Goal: Task Accomplishment & Management: Complete application form

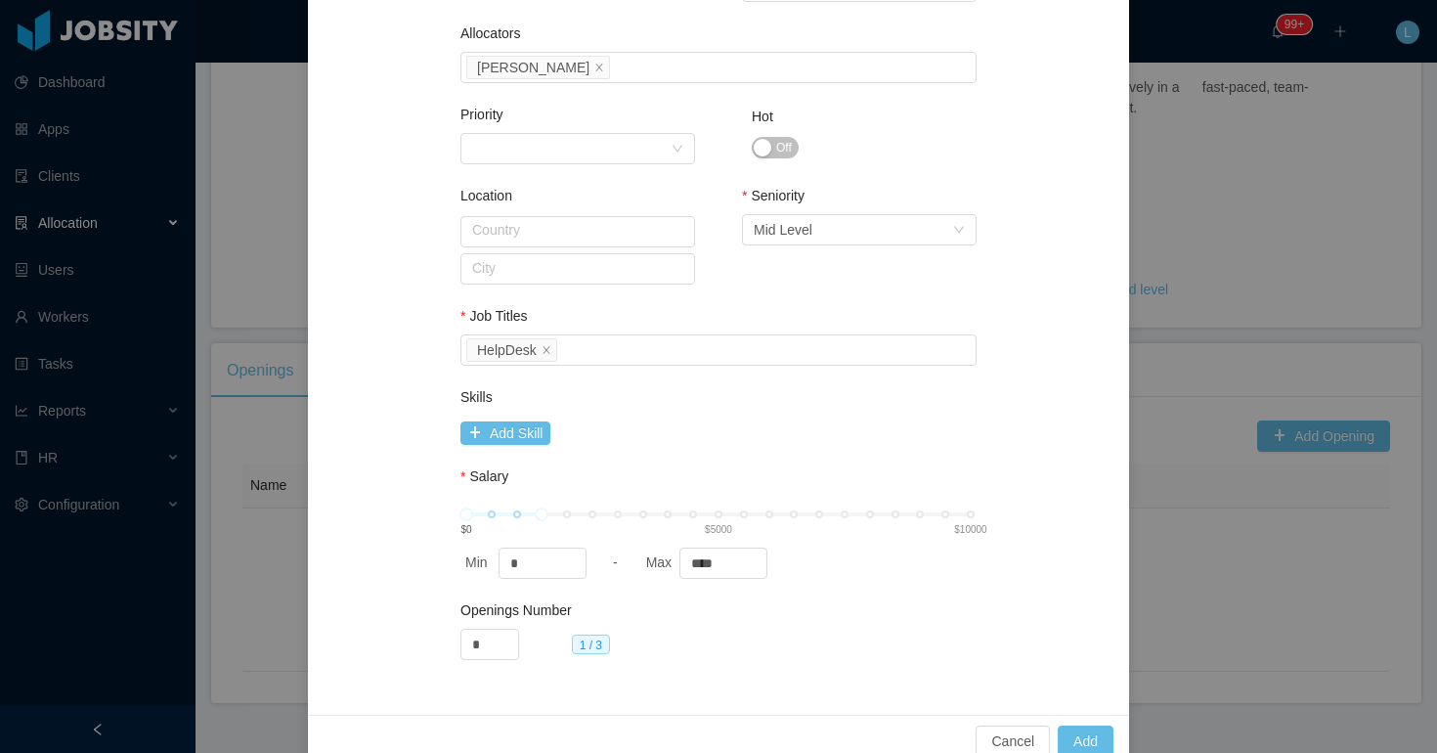
scroll to position [968, 0]
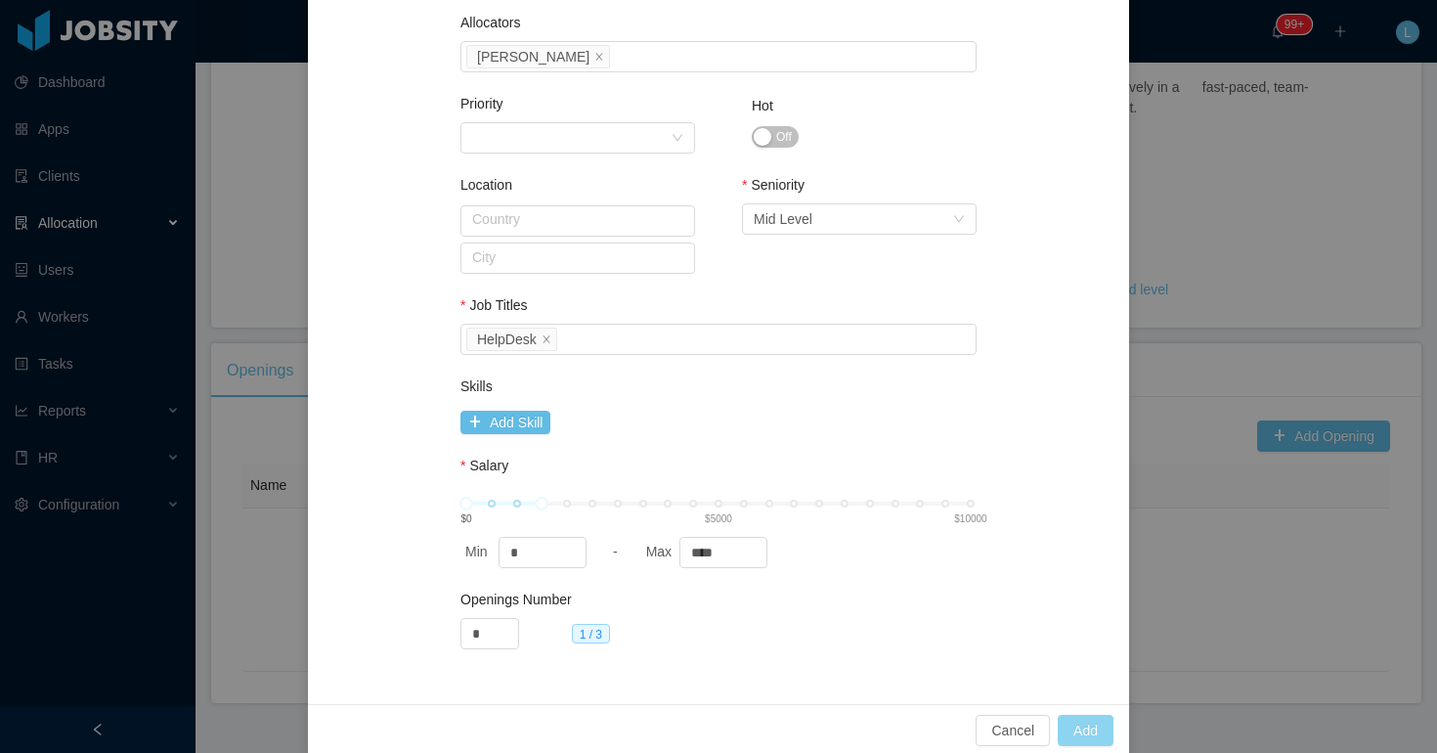
click at [1086, 717] on button "Add" at bounding box center [1085, 729] width 56 height 31
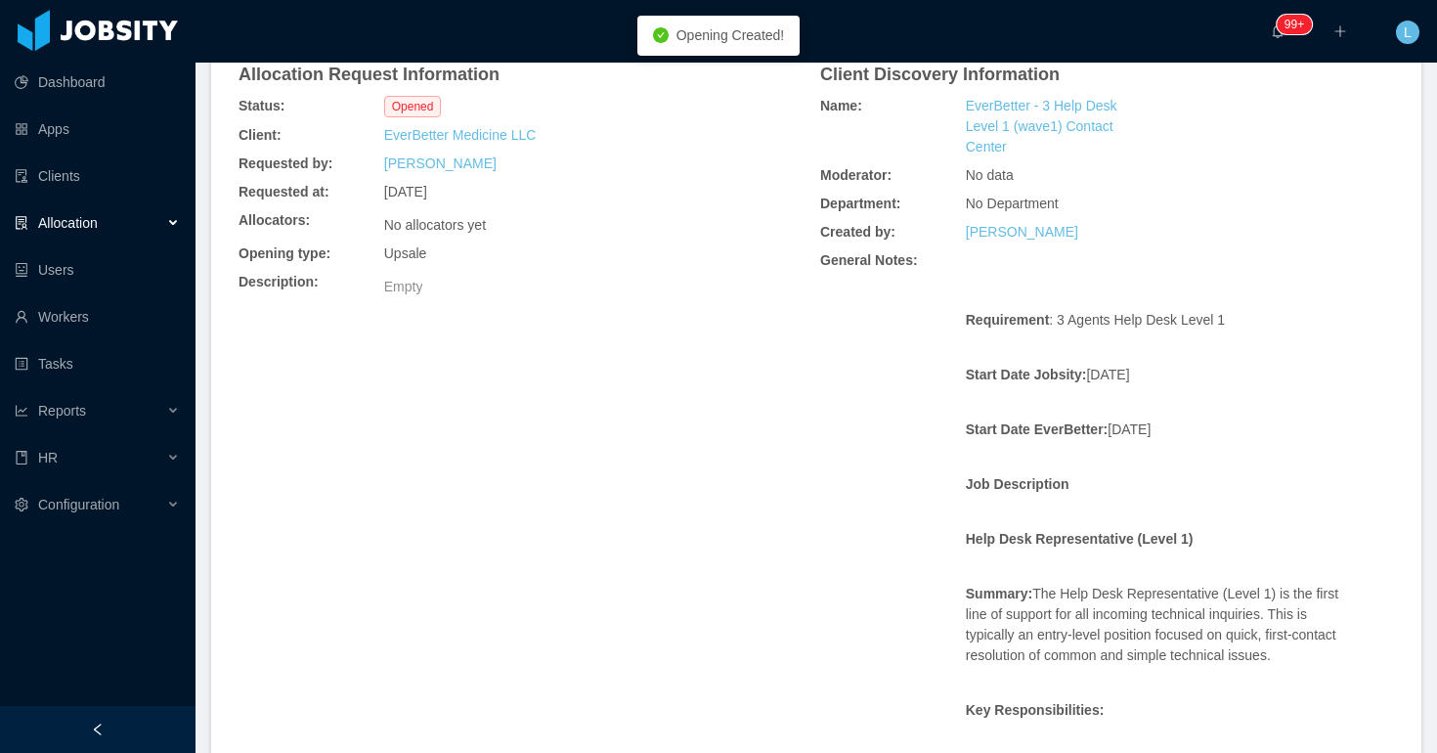
scroll to position [0, 0]
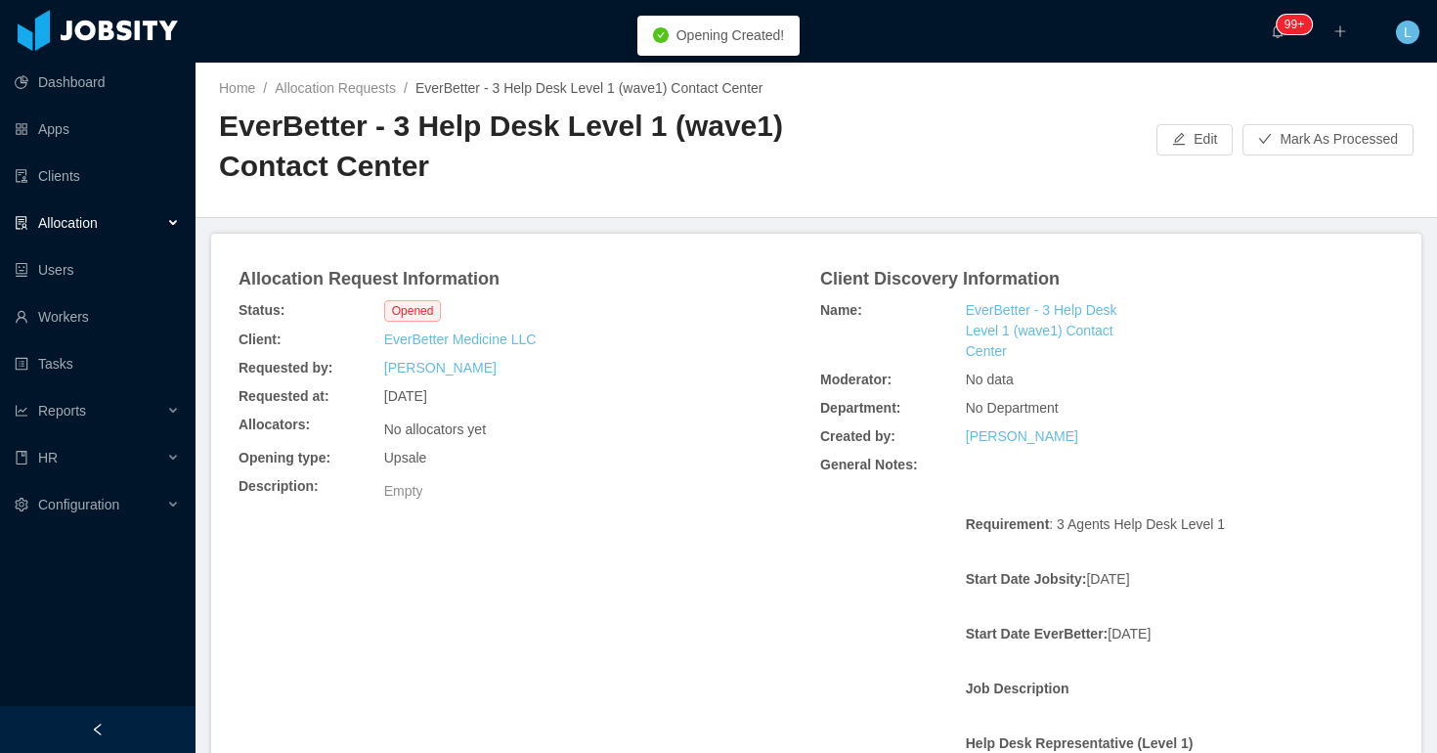
click at [1277, 121] on div "Home / Allocation Requests / EverBetter - 3 Help Desk Level 1 (wave1) Contact C…" at bounding box center [815, 140] width 1241 height 155
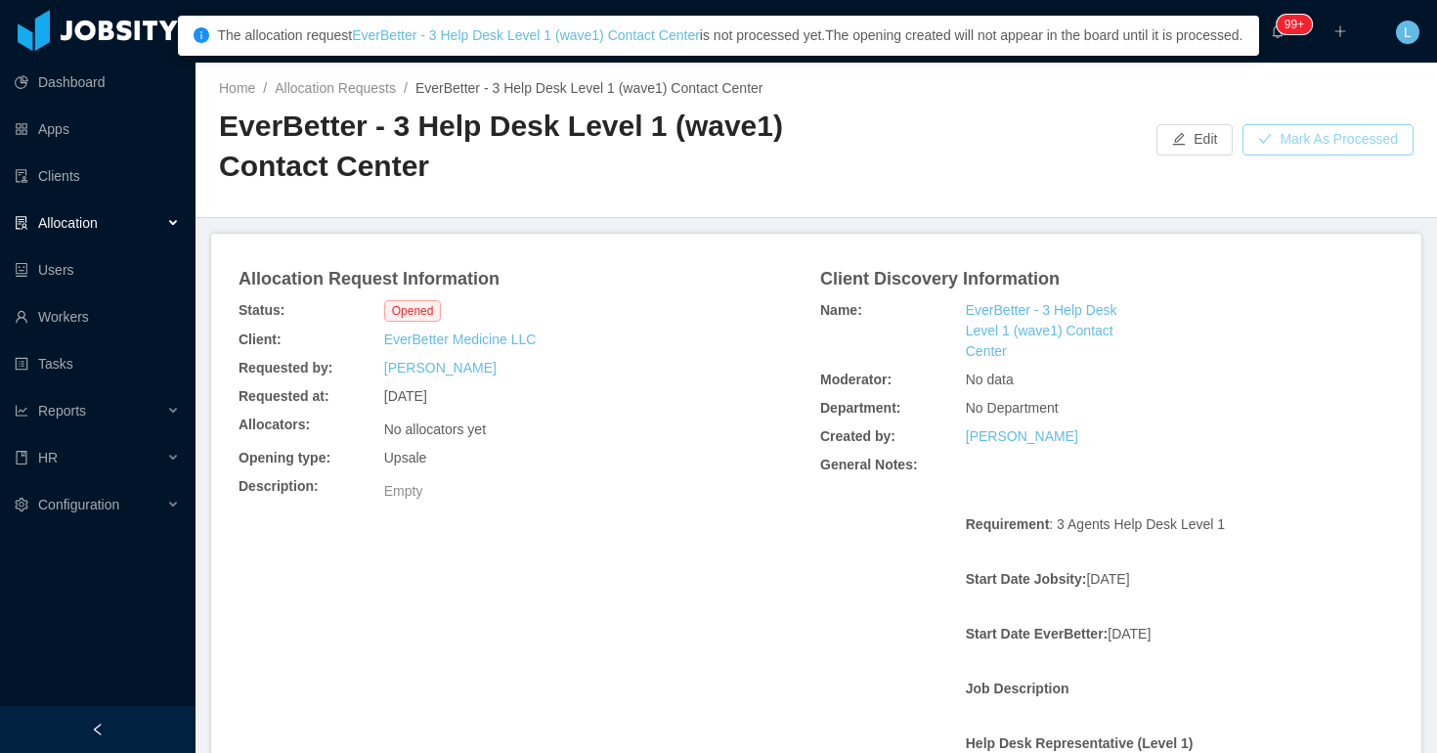
click at [1276, 141] on button "Mark As Processed" at bounding box center [1327, 139] width 171 height 31
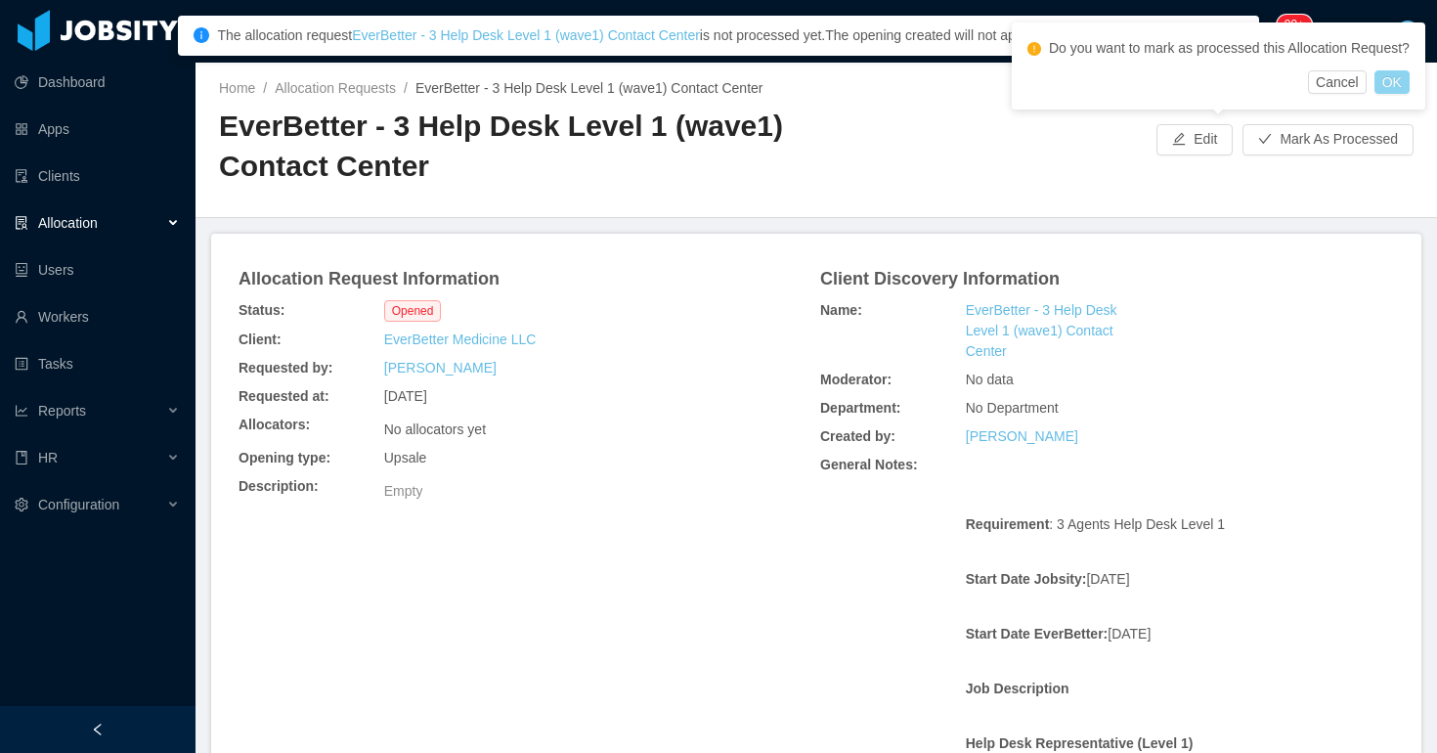
click at [1400, 94] on button "OK" at bounding box center [1391, 81] width 35 height 23
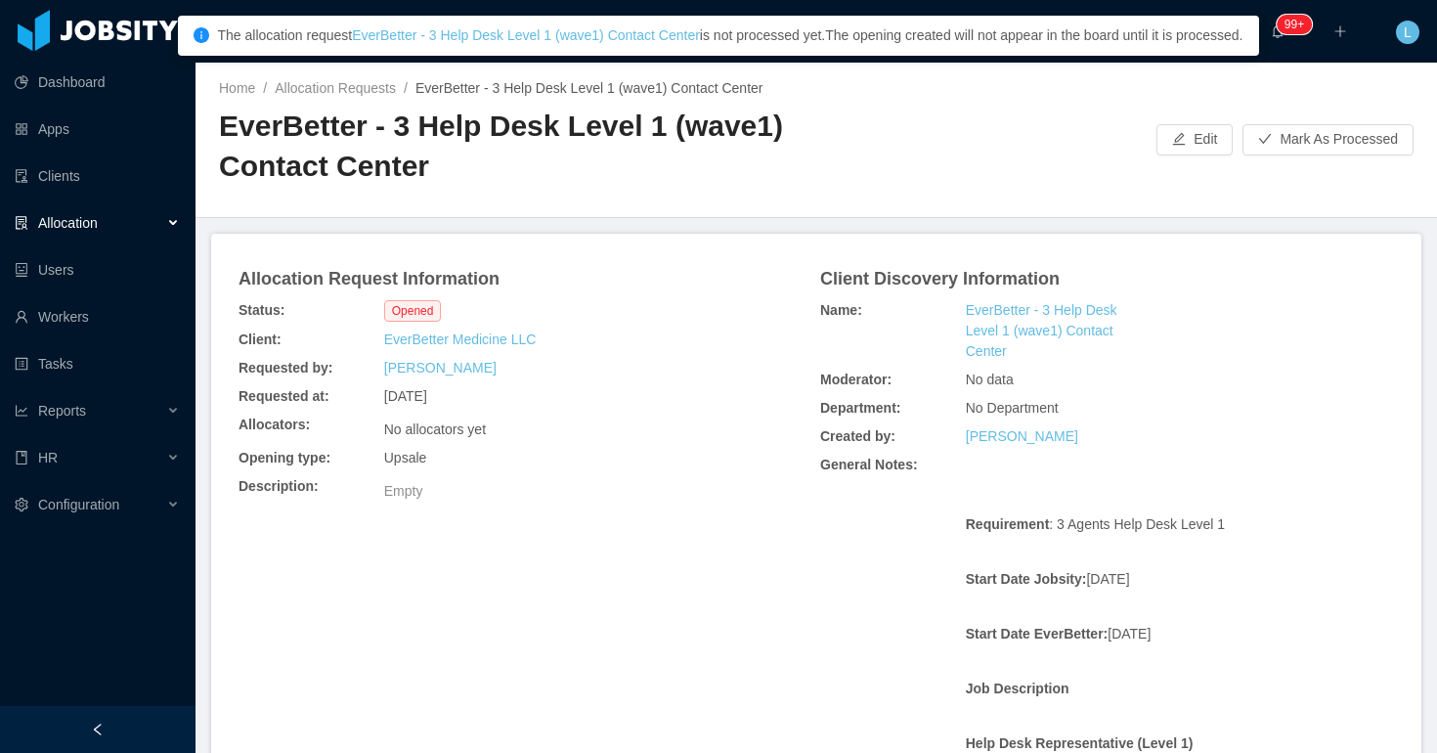
click at [1201, 101] on div "Home / Allocation Requests / EverBetter - 3 Help Desk Level 1 (wave1) Contact C…" at bounding box center [815, 140] width 1241 height 155
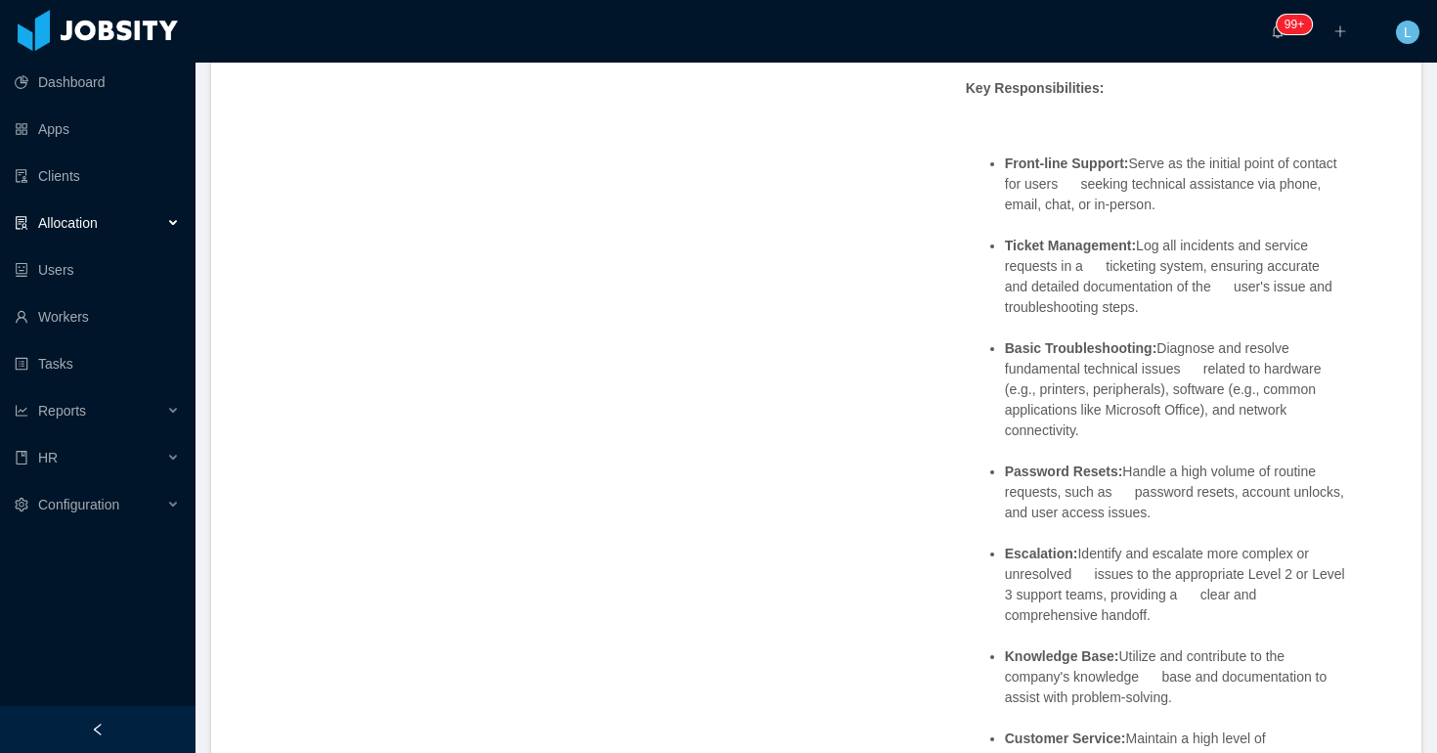
scroll to position [133, 0]
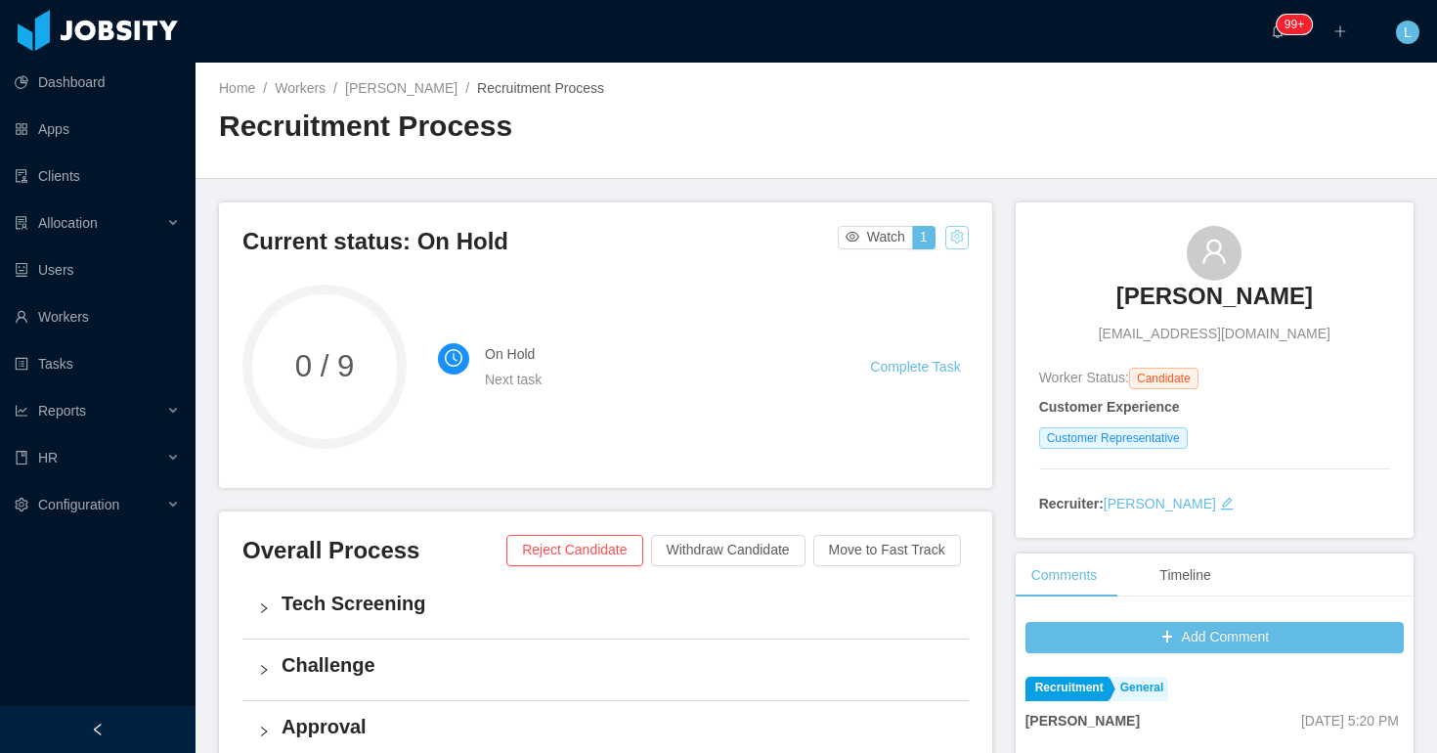
click at [954, 234] on button "button" at bounding box center [956, 237] width 23 height 23
click at [875, 293] on div "Change status" at bounding box center [909, 299] width 88 height 22
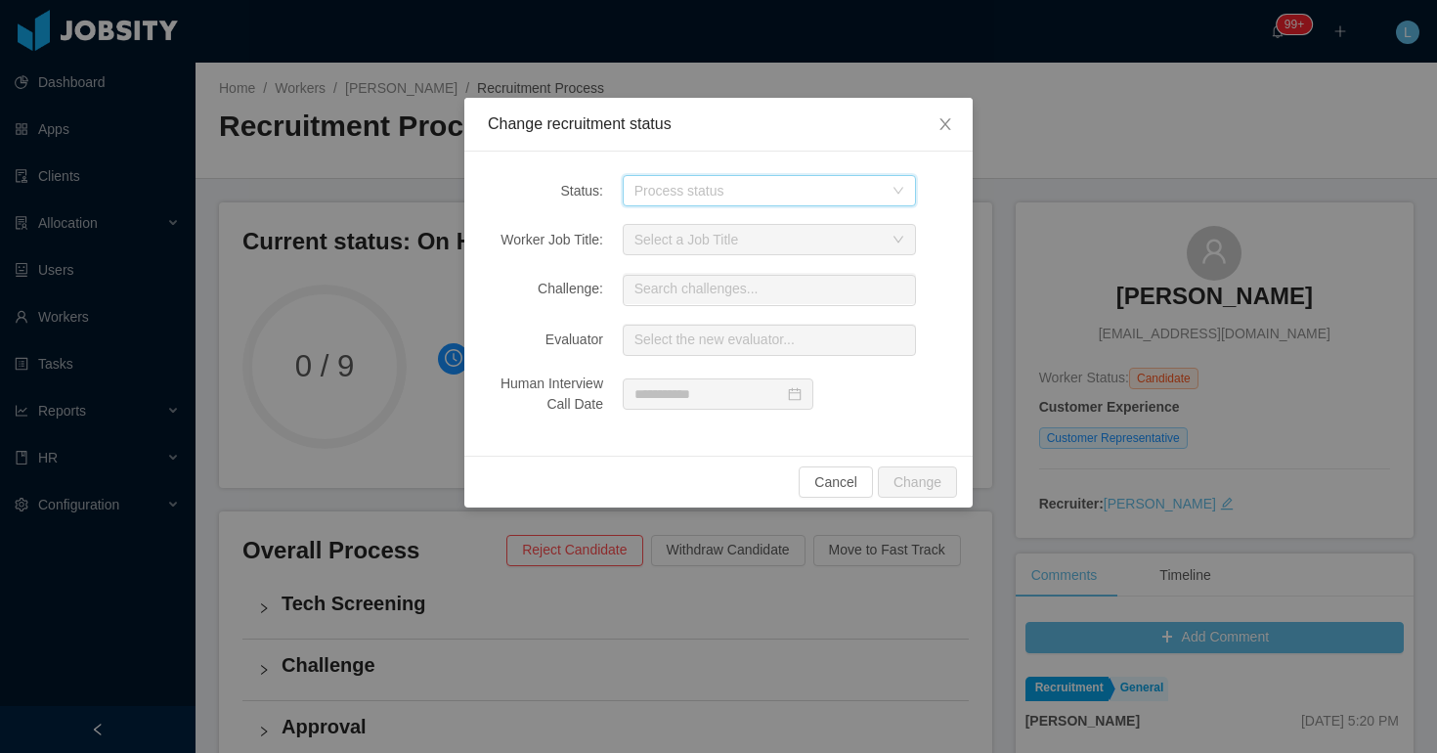
click at [701, 201] on div "Process status" at bounding box center [762, 190] width 257 height 29
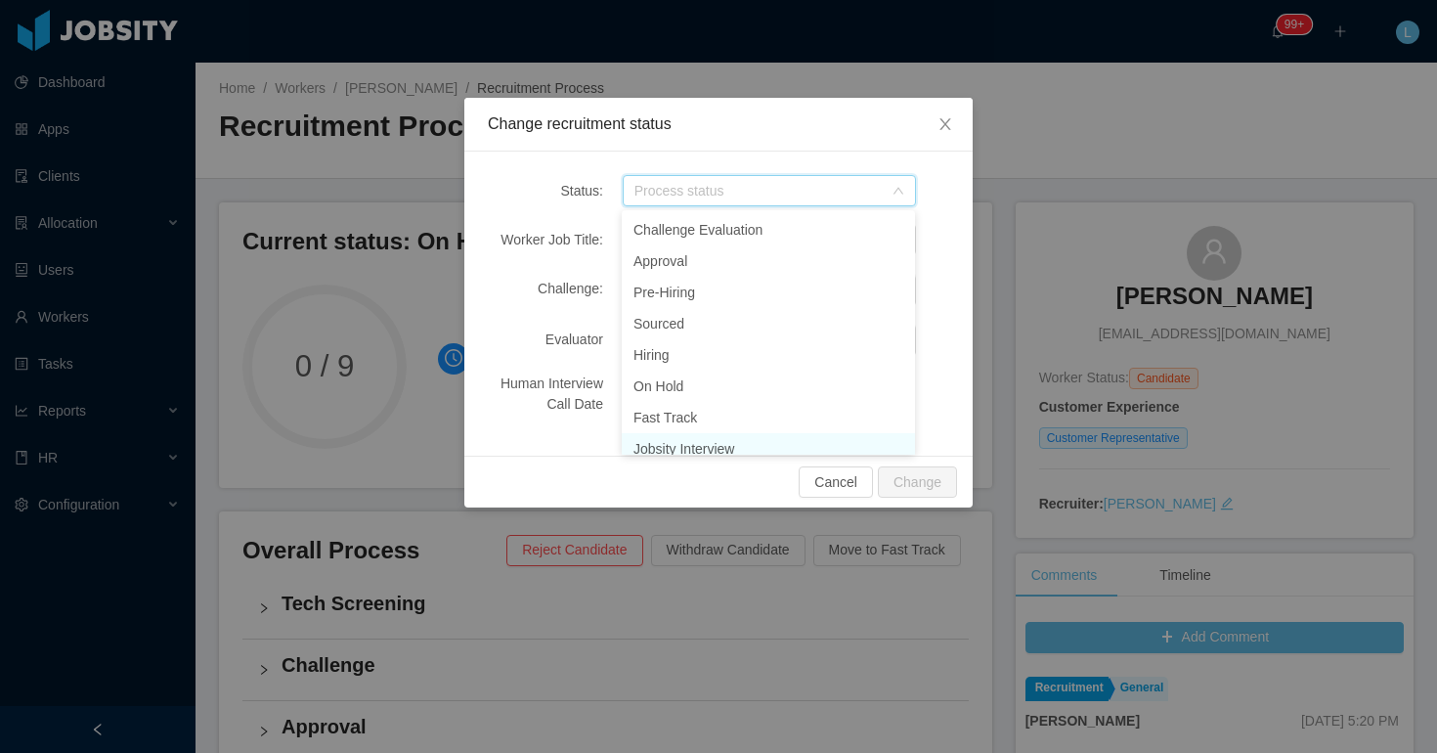
scroll to position [197, 0]
click at [698, 441] on li "Jobsity Interview" at bounding box center [768, 438] width 293 height 31
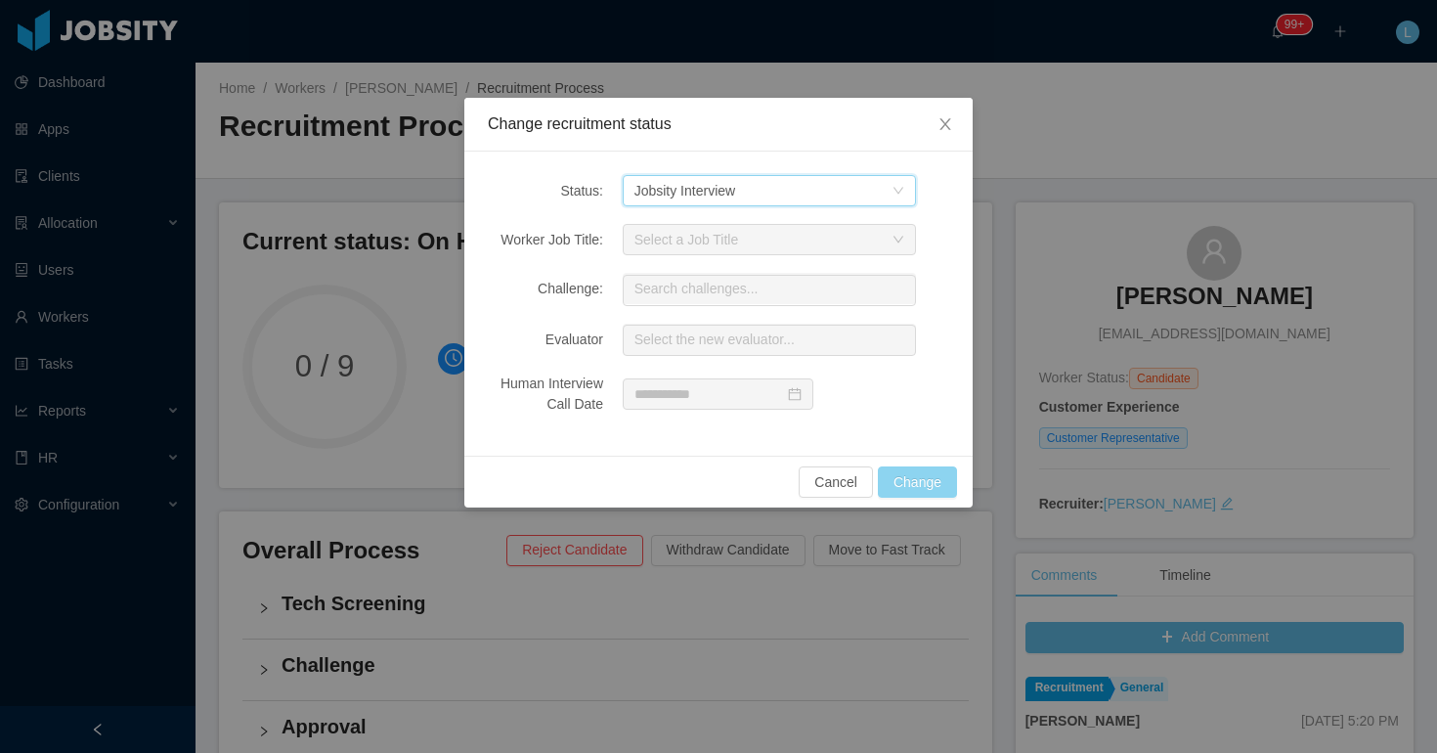
click at [935, 476] on button "Change" at bounding box center [917, 481] width 79 height 31
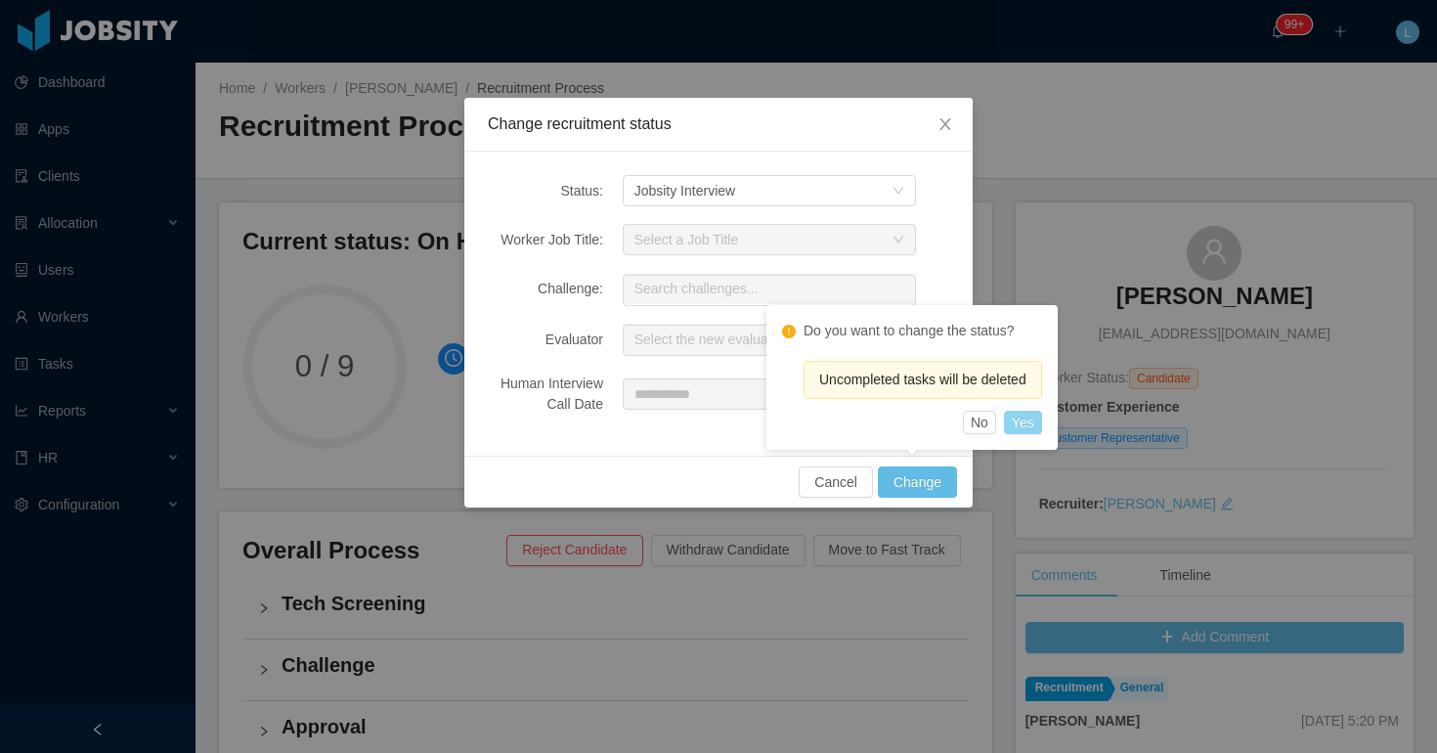
click at [1029, 422] on button "Yes" at bounding box center [1023, 421] width 38 height 23
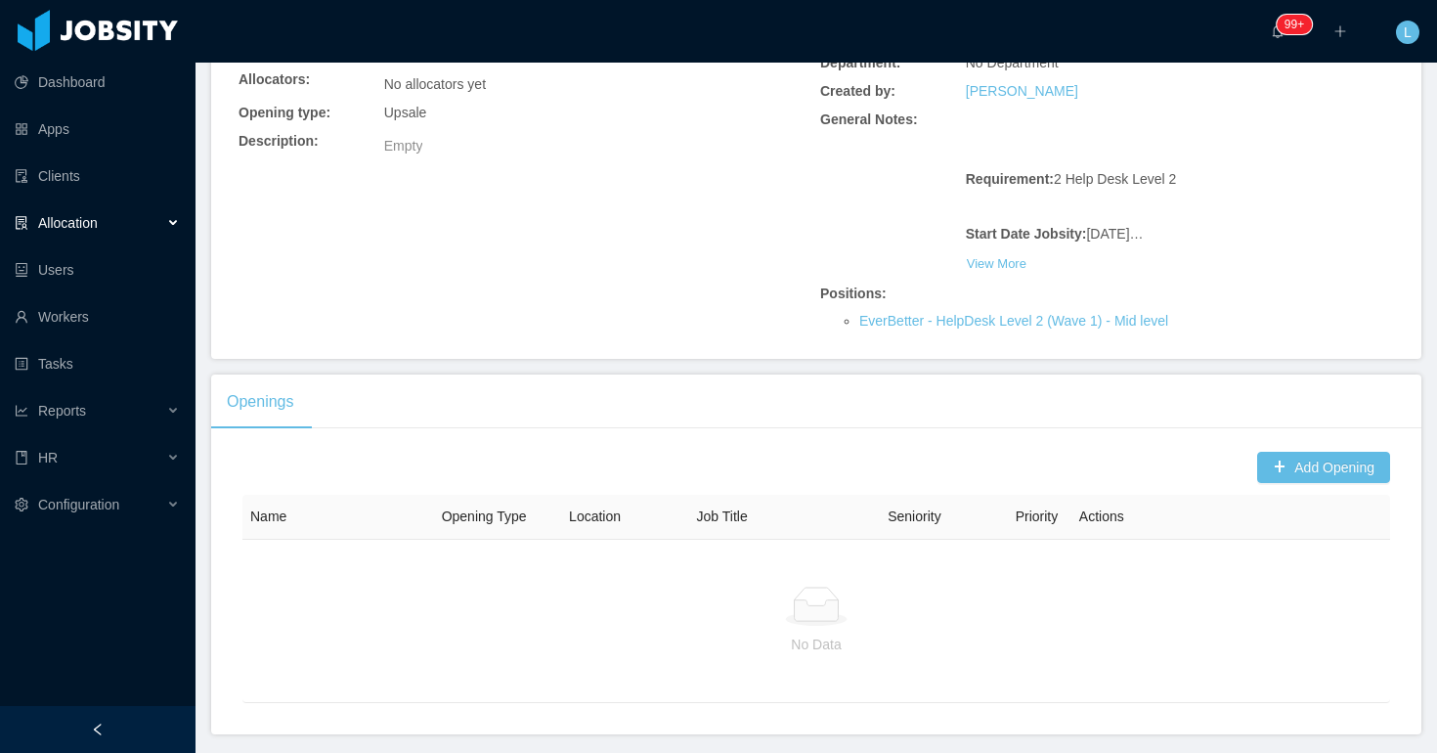
scroll to position [409, 0]
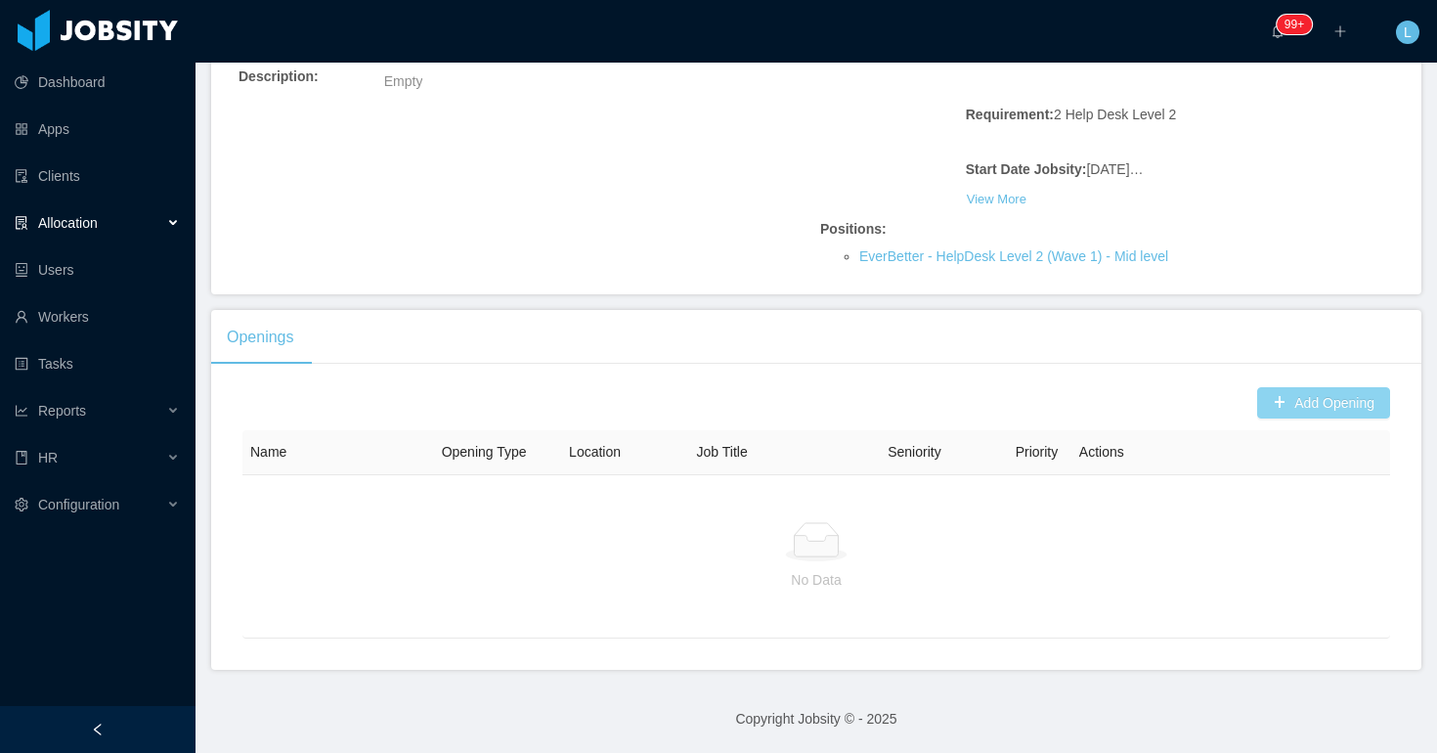
click at [1310, 393] on button "Add Opening" at bounding box center [1323, 402] width 133 height 31
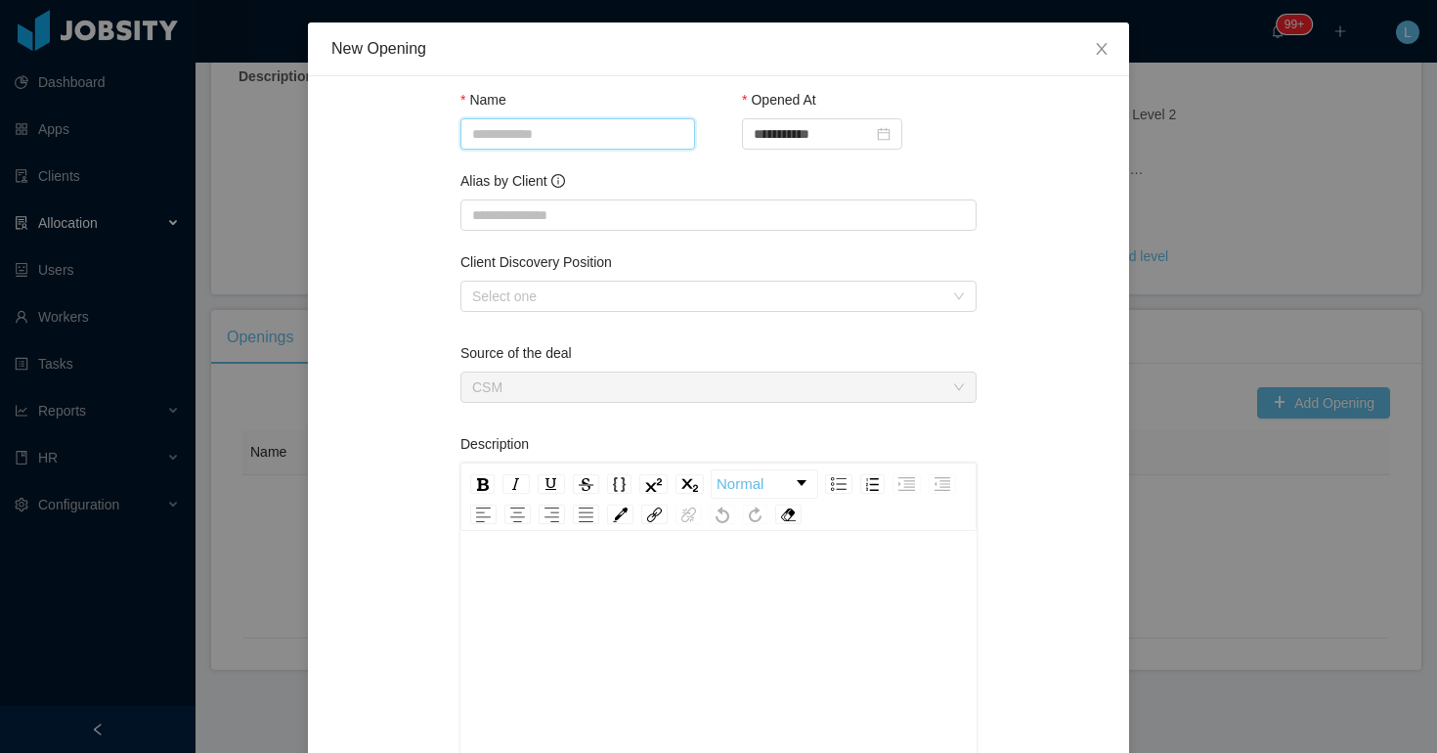
click at [582, 128] on input "Name" at bounding box center [577, 133] width 235 height 31
click at [658, 134] on input "**********" at bounding box center [577, 133] width 235 height 31
type input "**********"
click at [796, 172] on div "Alias by Client" at bounding box center [718, 185] width 516 height 28
click at [625, 295] on div "Select one" at bounding box center [707, 296] width 471 height 20
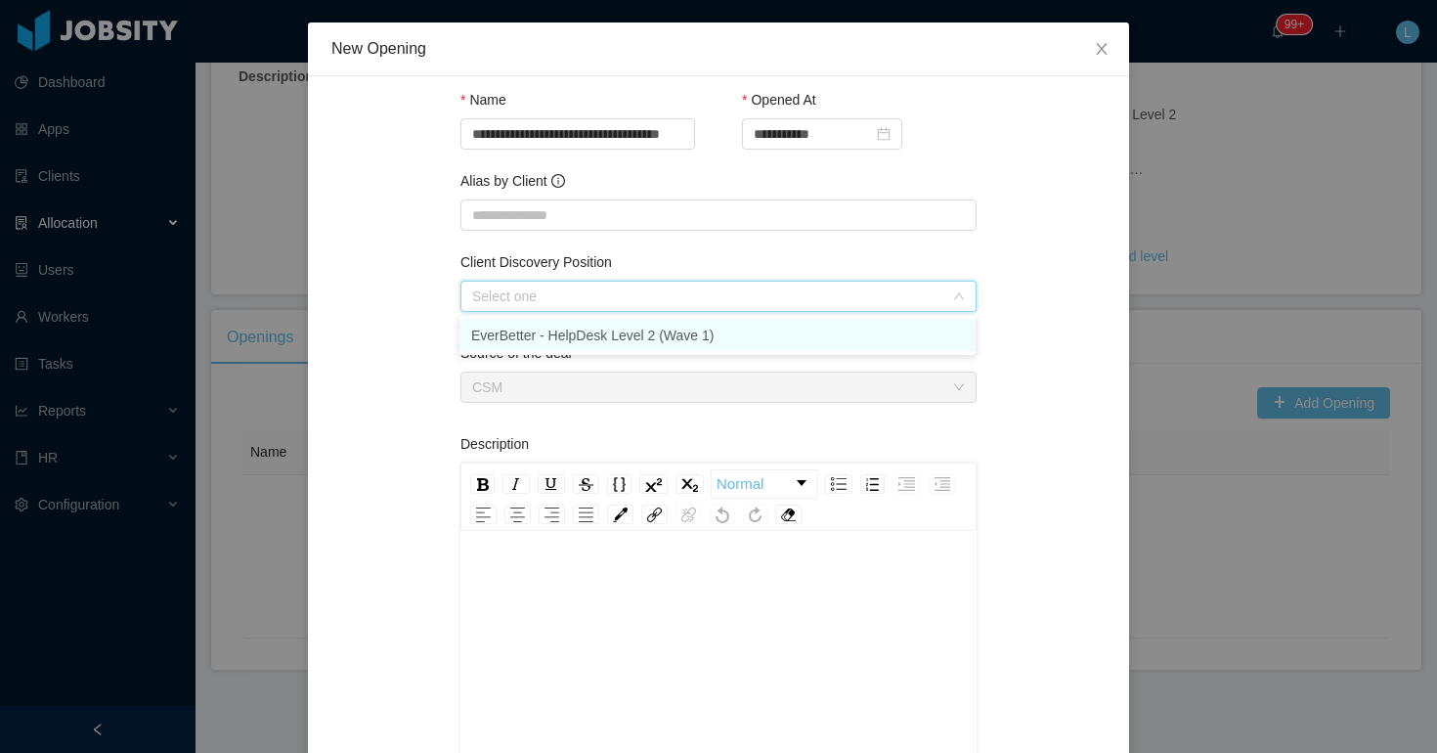
click at [606, 332] on li "EverBetter - HelpDesk Level 2 (Wave 1)" at bounding box center [717, 335] width 516 height 31
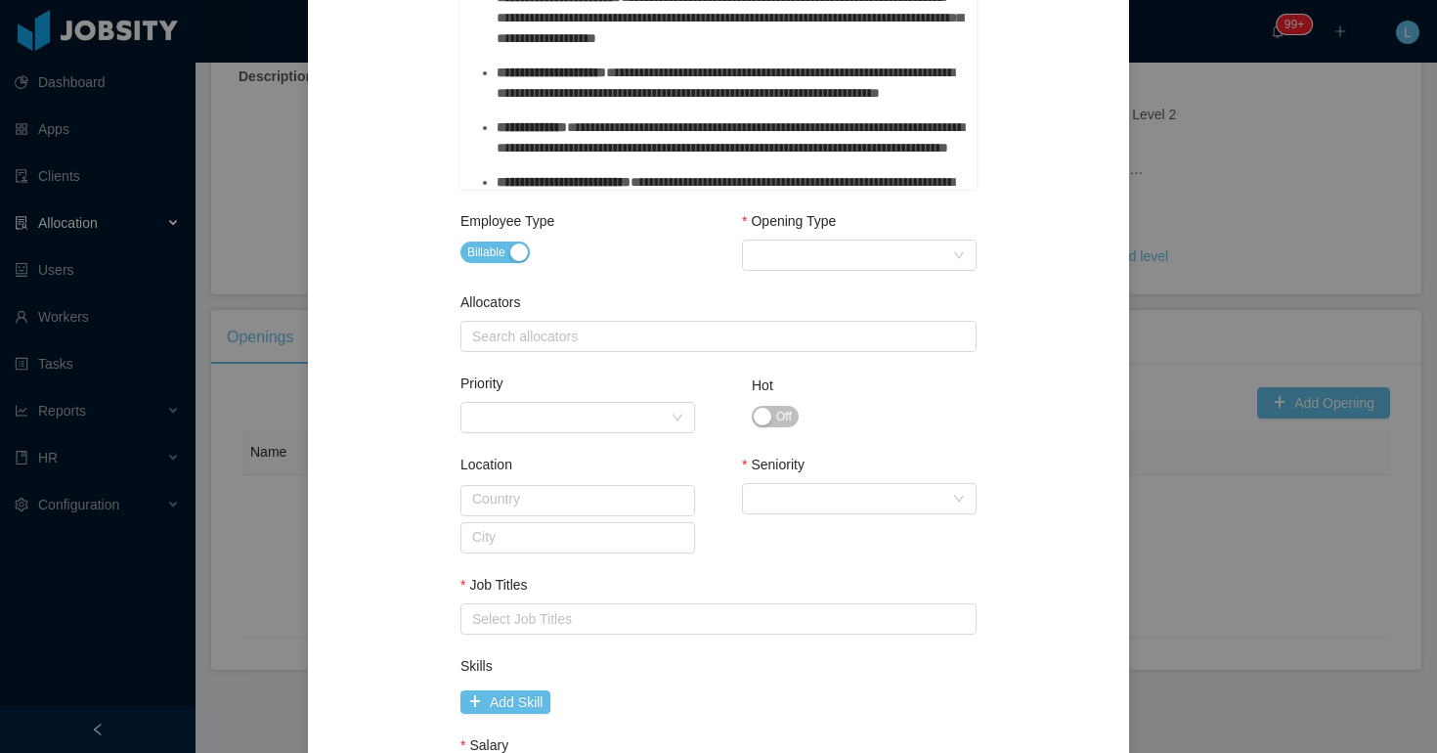
scroll to position [691, 0]
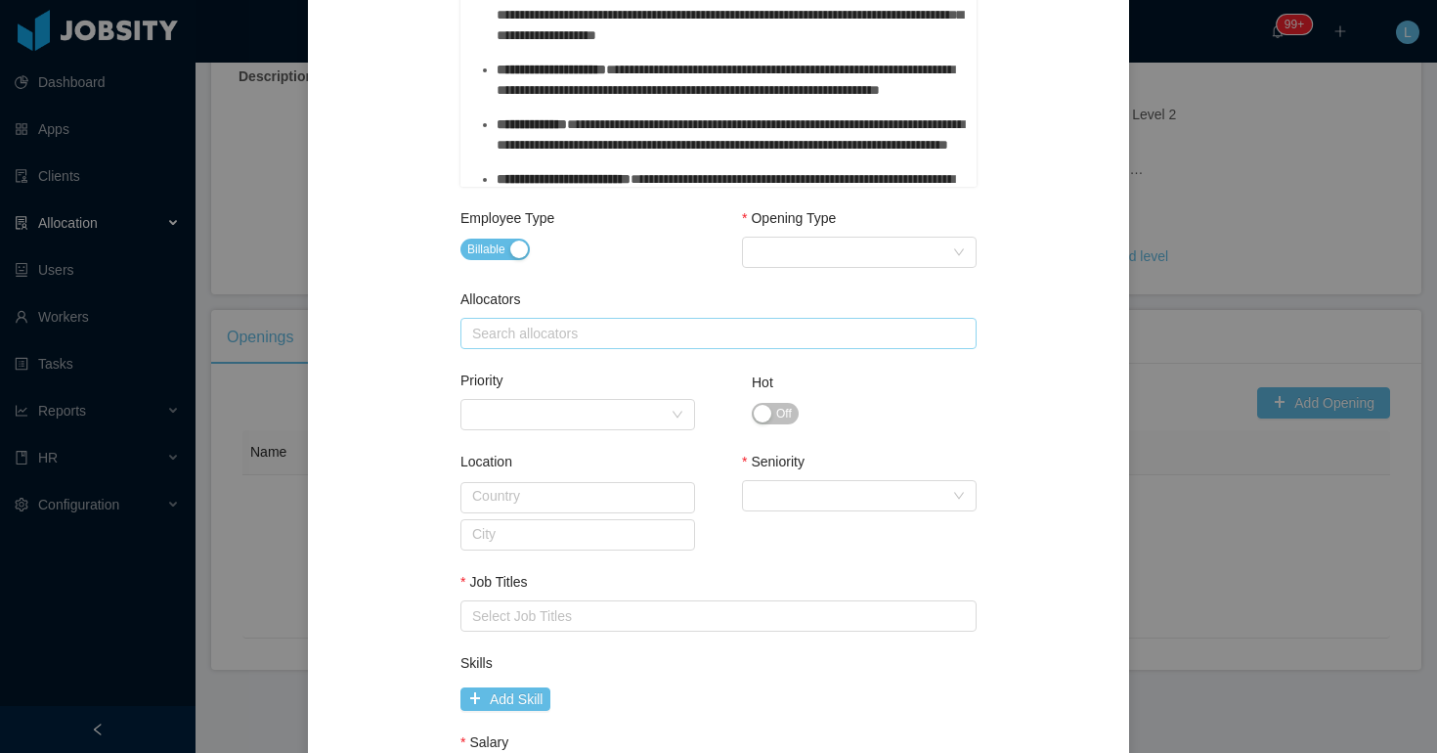
click at [624, 340] on div "Search allocators" at bounding box center [714, 333] width 484 height 20
click at [799, 256] on div "Select Opening Type" at bounding box center [852, 251] width 198 height 29
click at [793, 322] on li "Upsale" at bounding box center [858, 322] width 235 height 31
click at [700, 334] on div "Search allocators" at bounding box center [714, 333] width 484 height 20
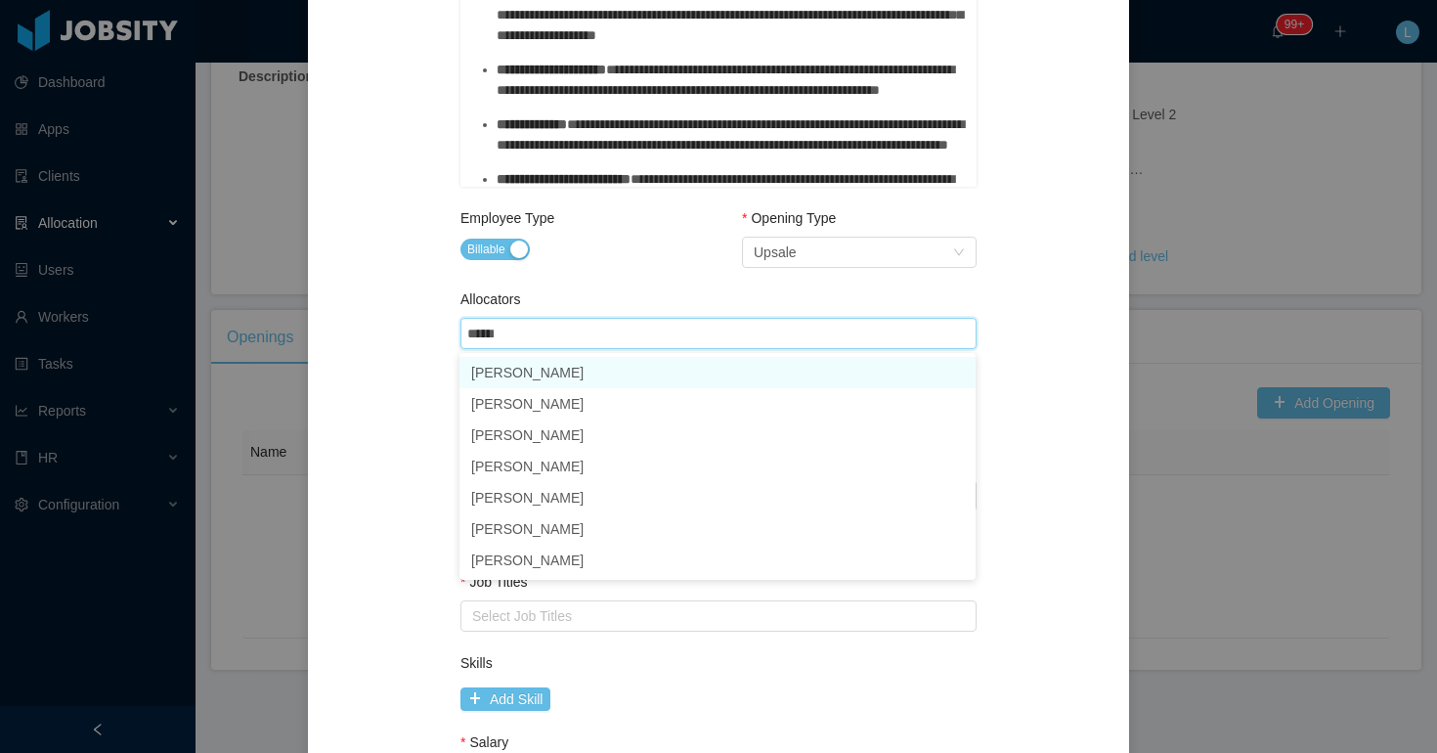
type input "*******"
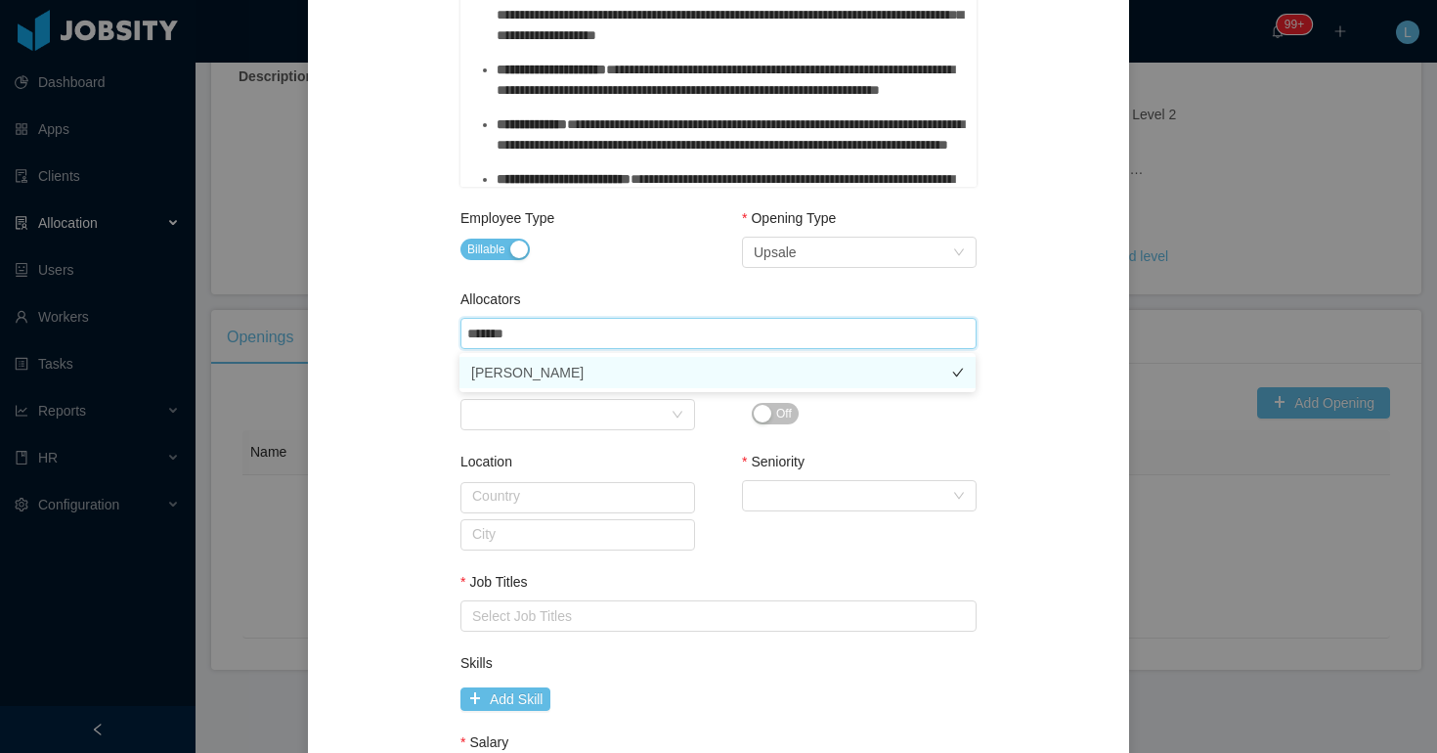
click at [528, 379] on li "[PERSON_NAME]" at bounding box center [717, 372] width 516 height 31
click at [400, 379] on div "**********" at bounding box center [718, 183] width 774 height 1548
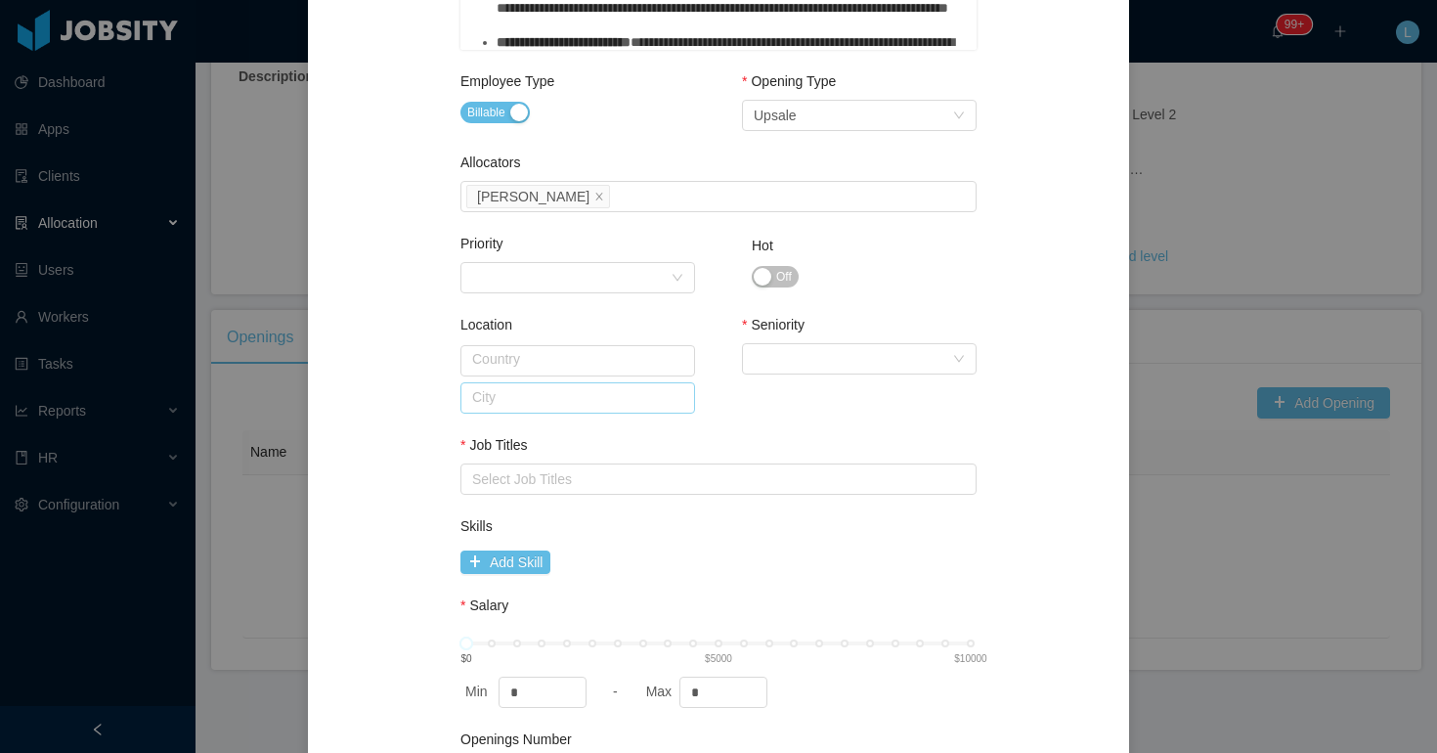
scroll to position [839, 0]
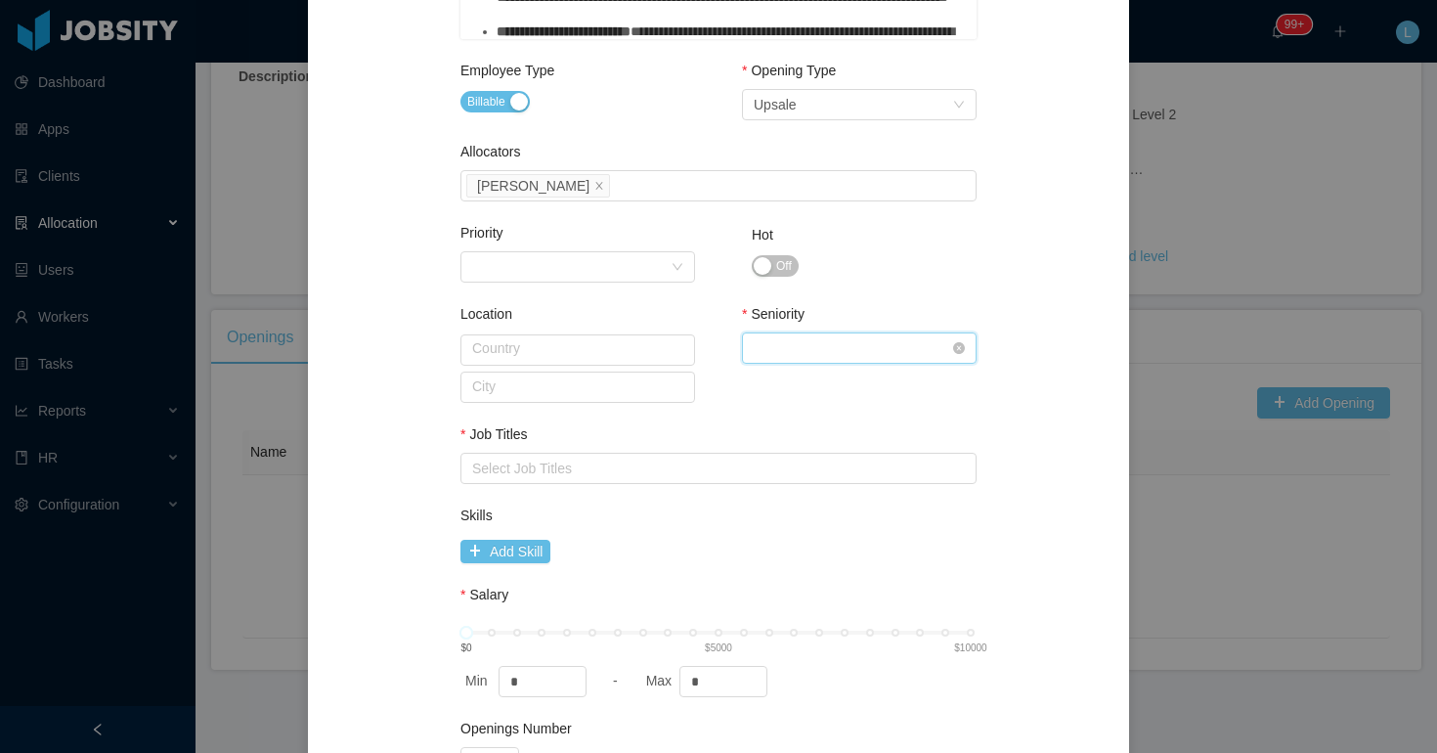
click at [857, 357] on div "Select Seniority" at bounding box center [852, 347] width 198 height 29
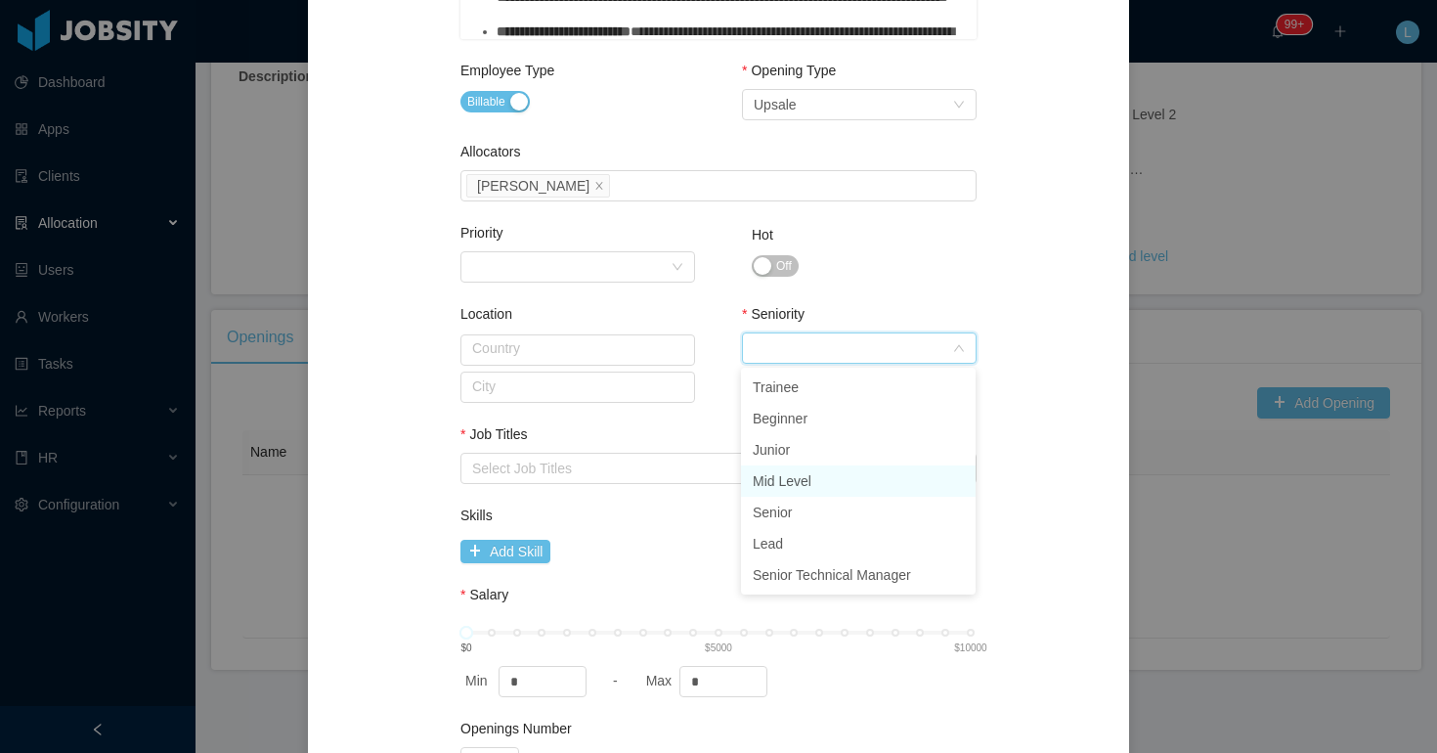
click at [815, 481] on li "Mid Level" at bounding box center [858, 480] width 235 height 31
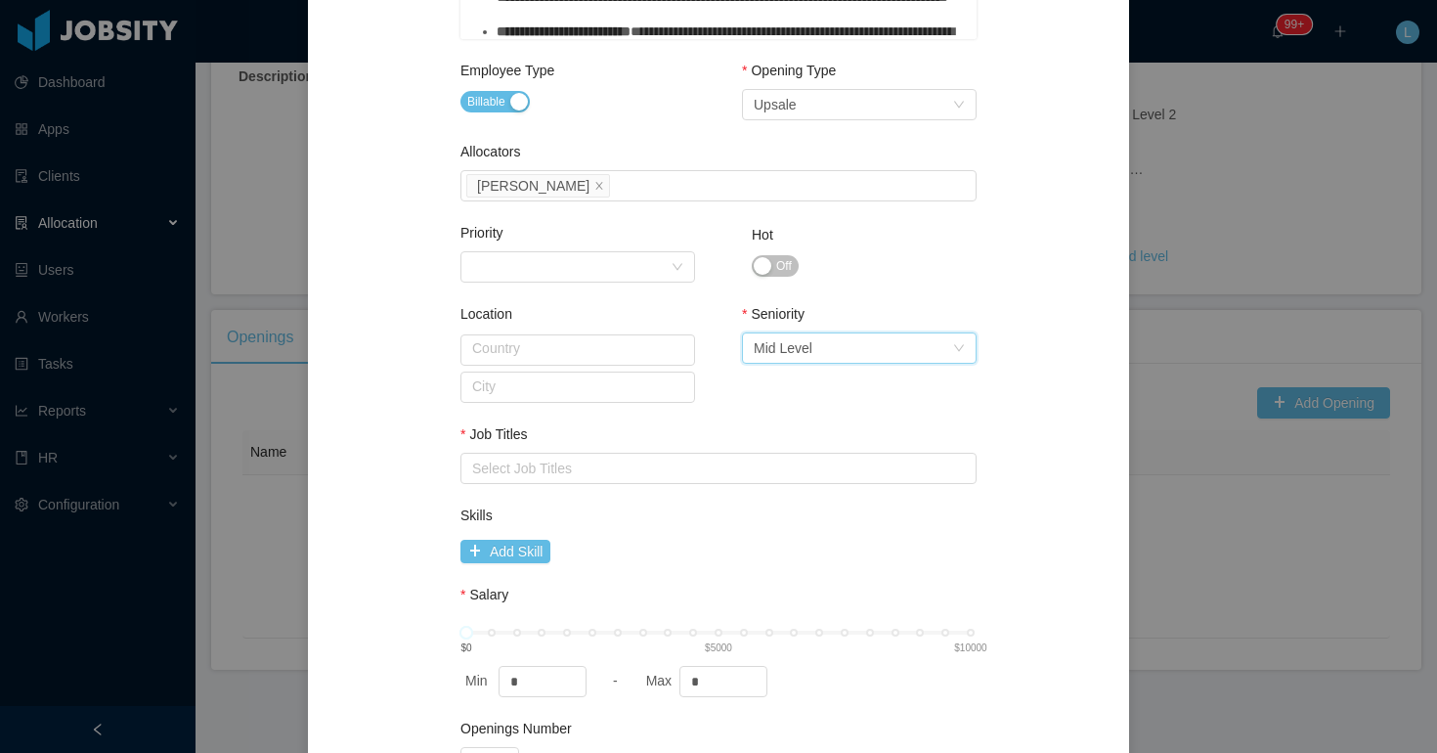
click at [722, 436] on div "Job Titles" at bounding box center [718, 438] width 516 height 28
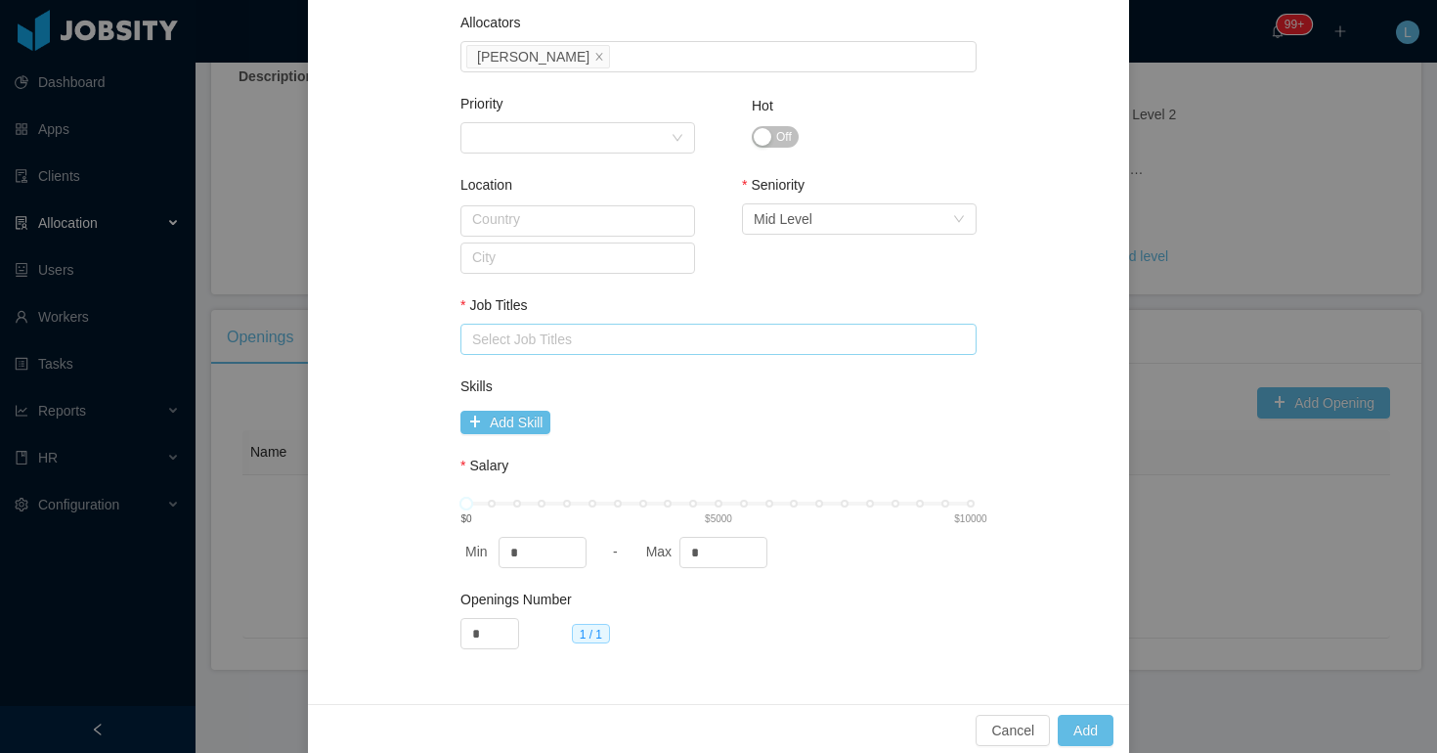
click at [546, 337] on div "Select Job Titles" at bounding box center [714, 339] width 484 height 20
type input "****"
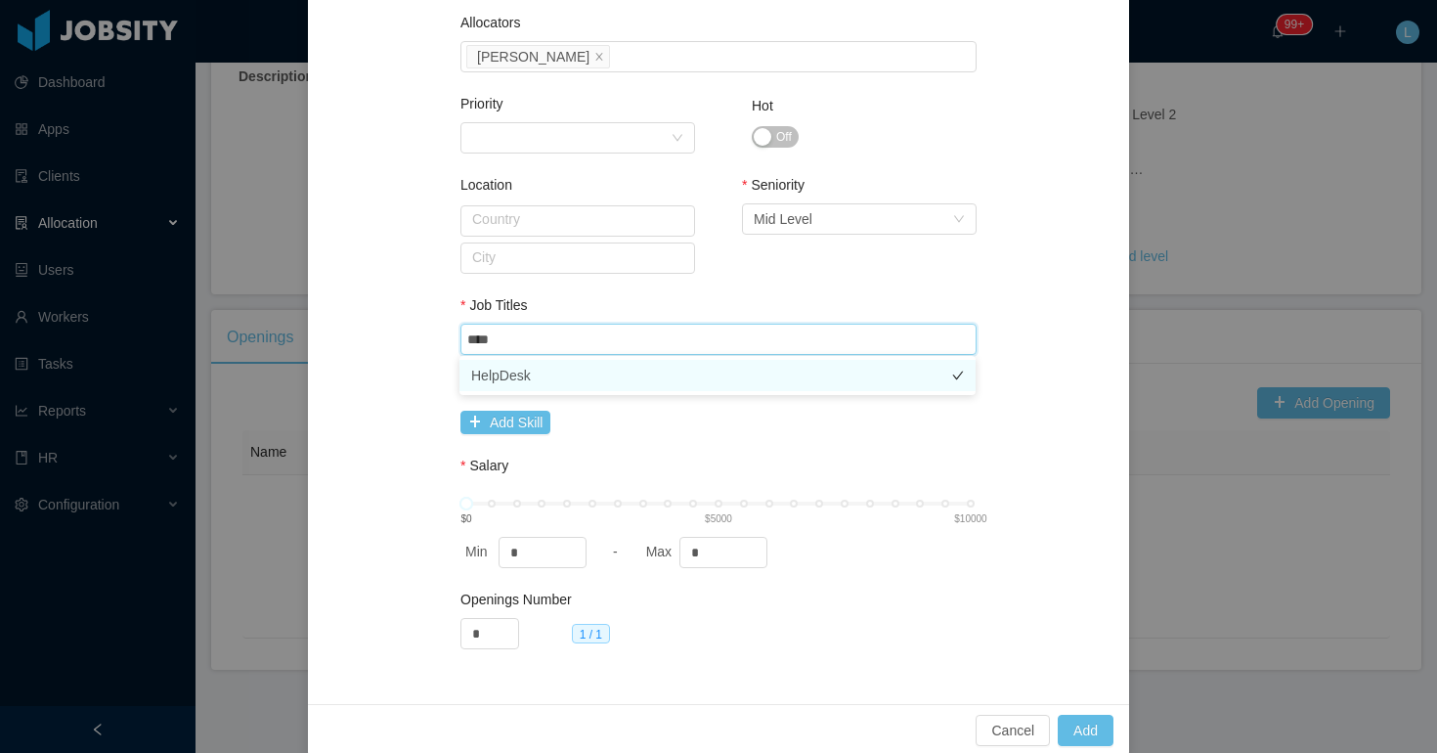
click at [535, 377] on li "HelpDesk" at bounding box center [717, 375] width 516 height 31
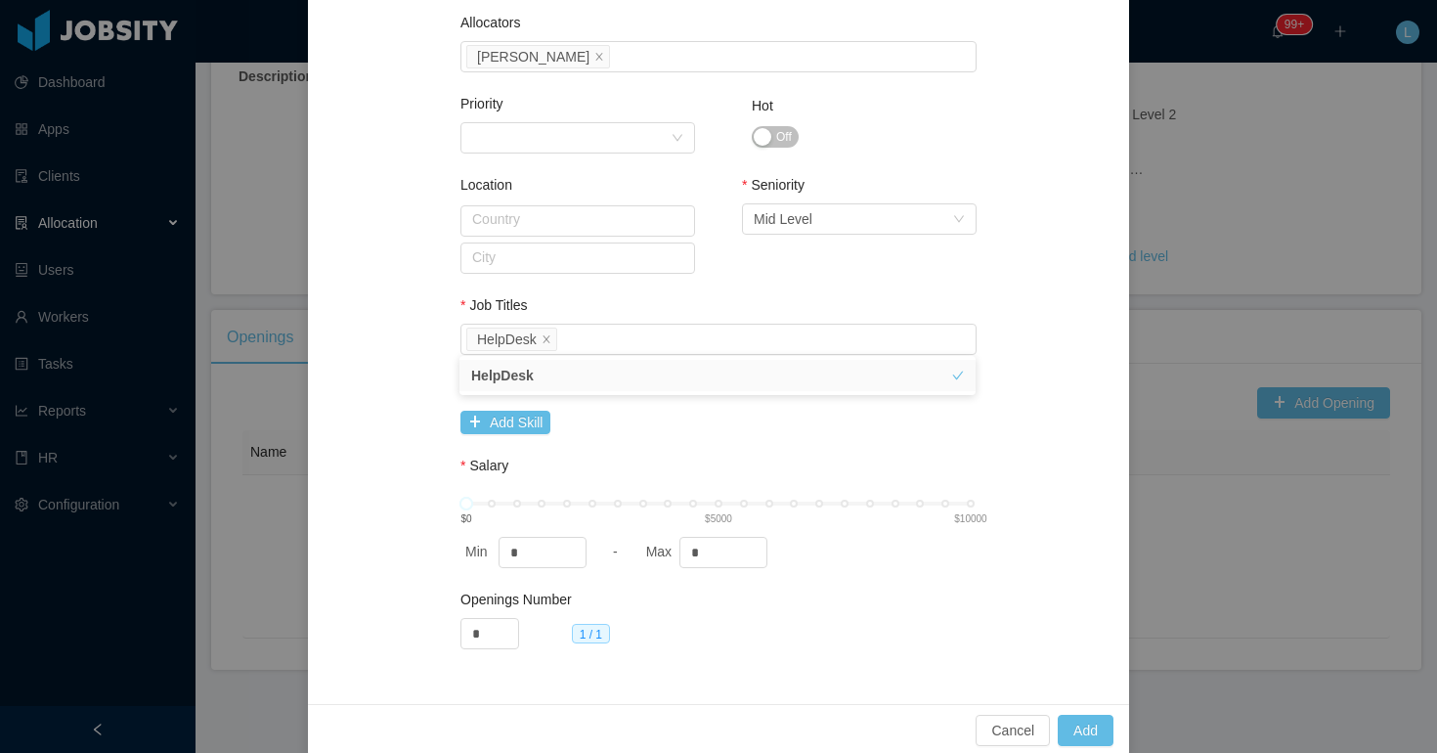
click at [711, 542] on input "*" at bounding box center [723, 552] width 86 height 29
type input "****"
type input "*"
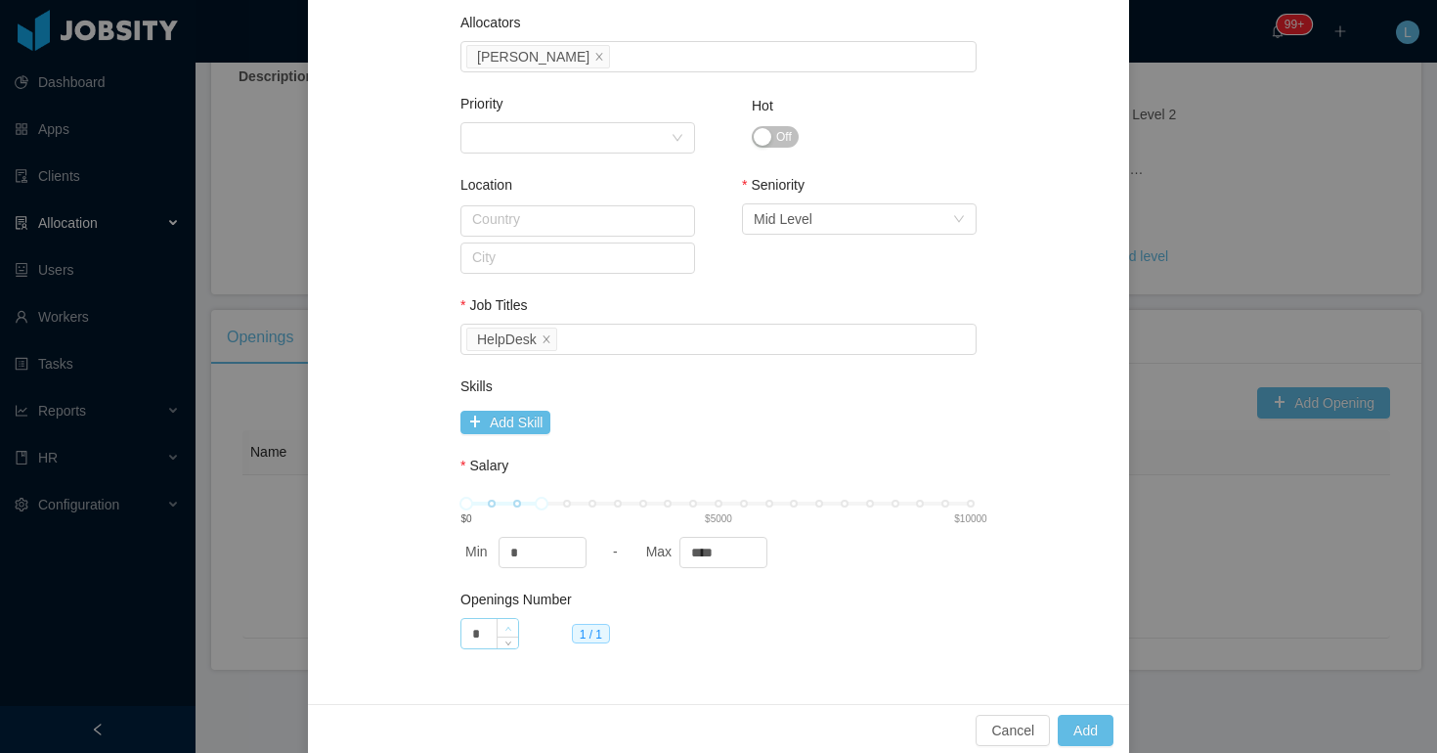
click at [510, 628] on icon "icon: up" at bounding box center [508, 628] width 7 height 7
click at [1079, 724] on button "Add" at bounding box center [1085, 729] width 56 height 31
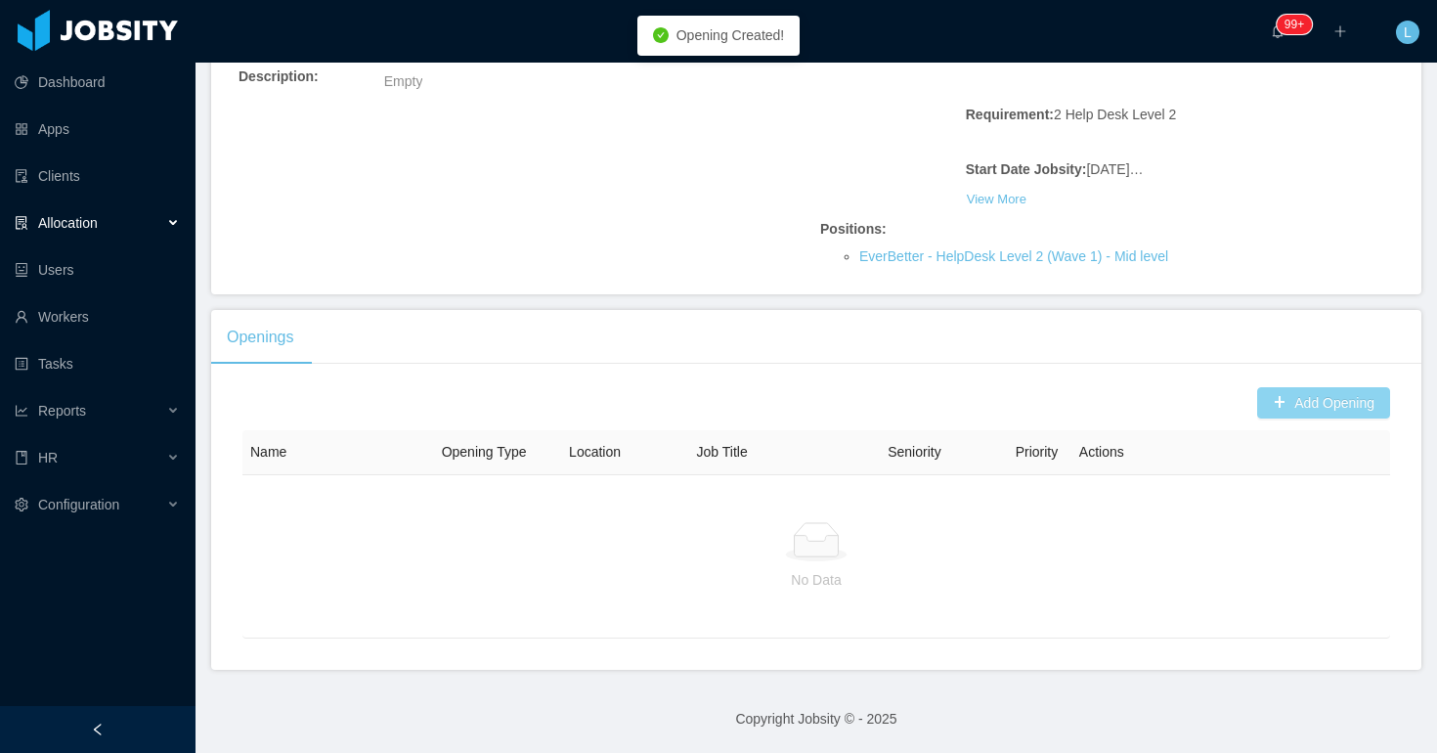
scroll to position [0, 0]
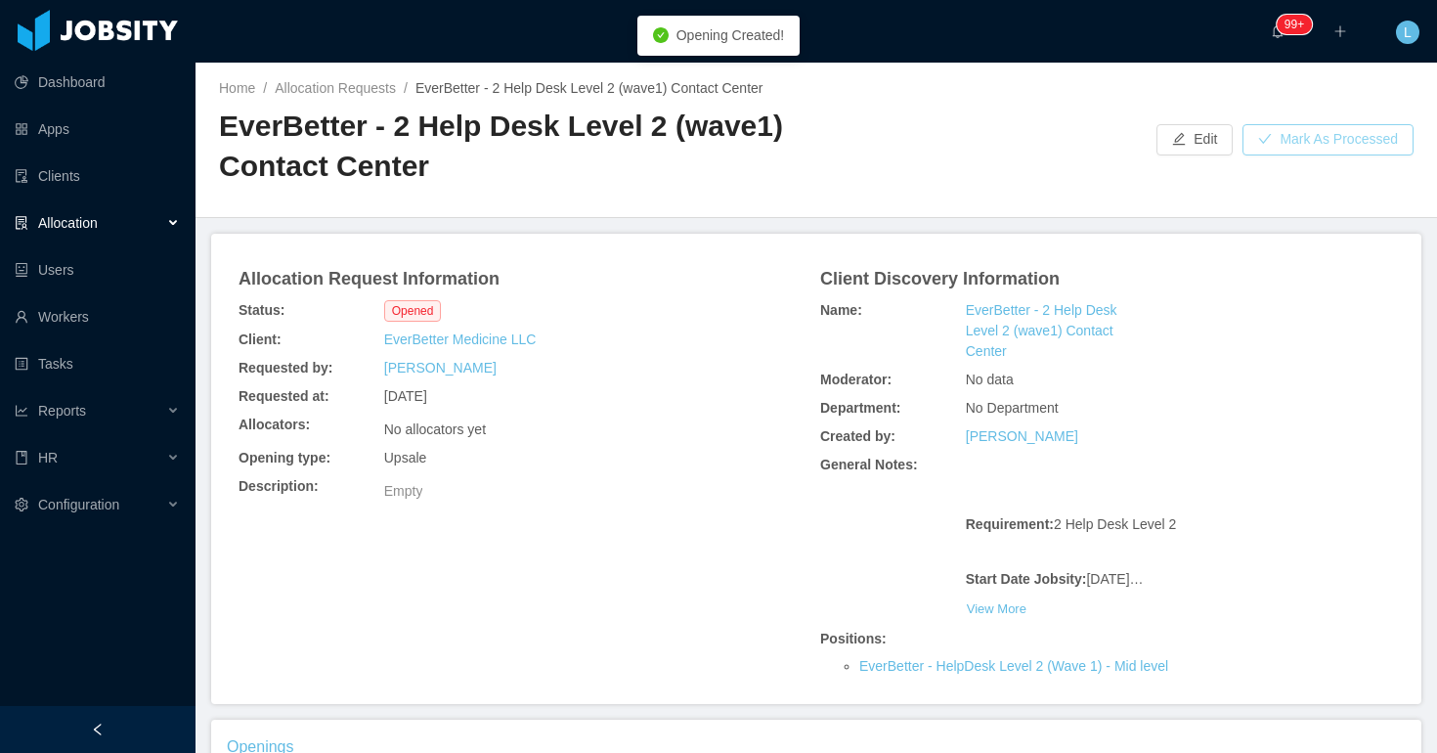
click at [1313, 151] on button "Mark As Processed" at bounding box center [1327, 139] width 171 height 31
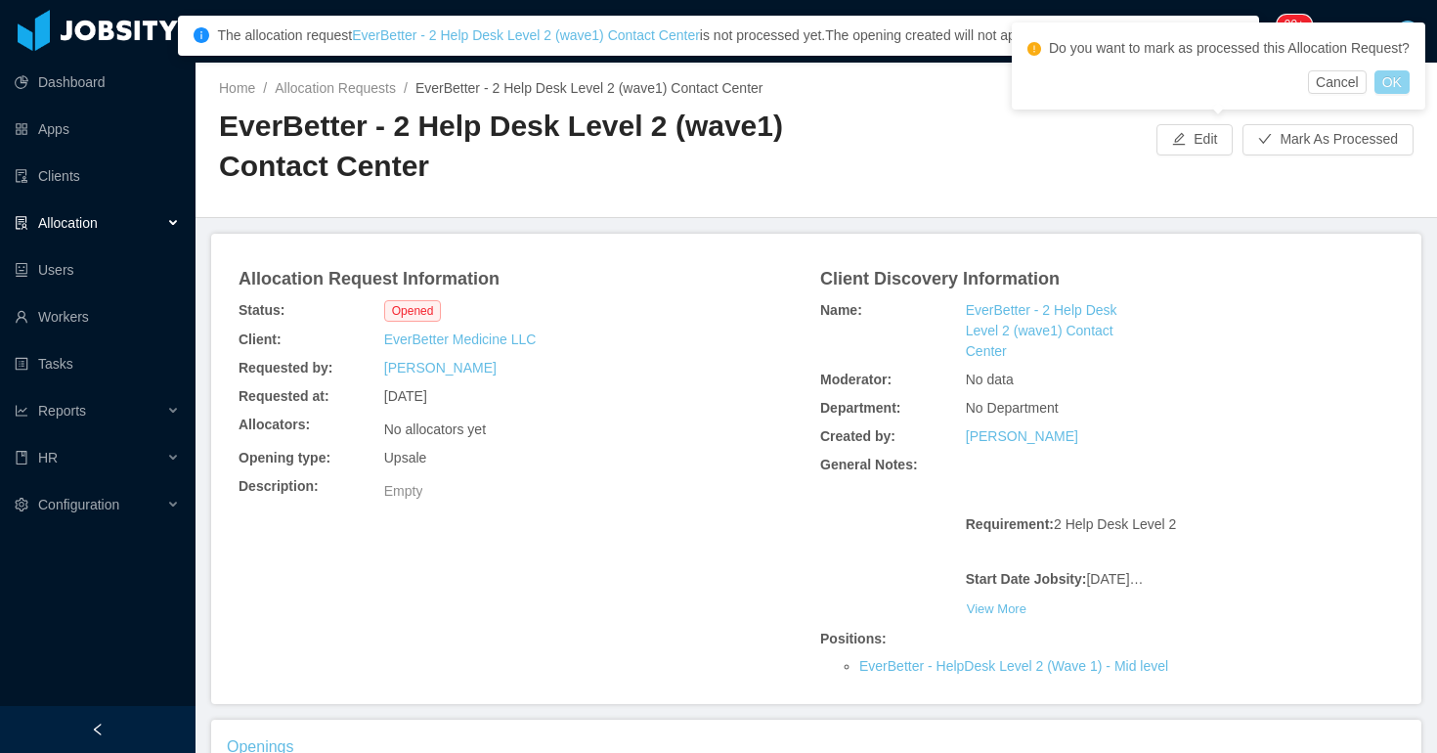
click at [1405, 94] on button "OK" at bounding box center [1391, 81] width 35 height 23
